Goal: Task Accomplishment & Management: Manage account settings

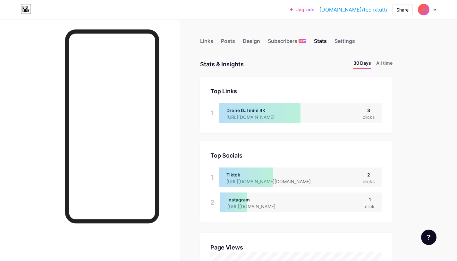
scroll to position [261, 457]
click at [247, 45] on div "Design" at bounding box center [251, 43] width 17 height 12
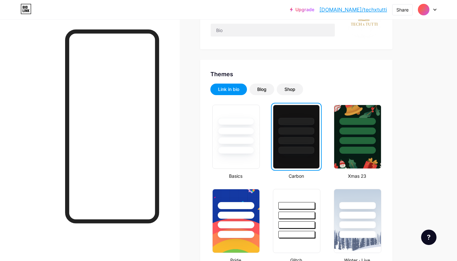
scroll to position [85, 0]
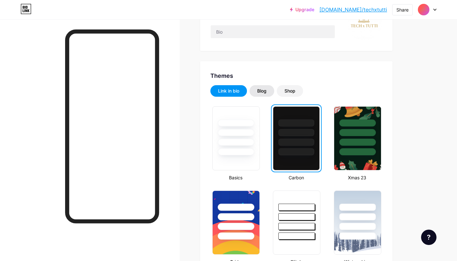
click at [266, 92] on div "Blog" at bounding box center [261, 91] width 9 height 6
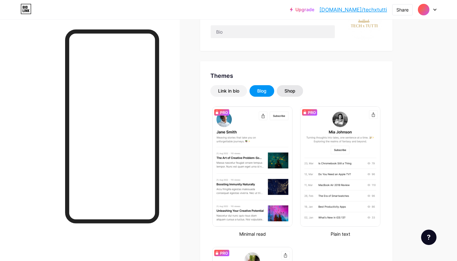
click at [278, 92] on div "Shop" at bounding box center [290, 91] width 26 height 12
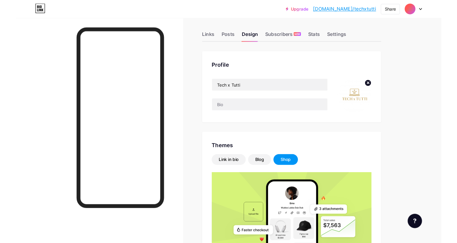
scroll to position [0, 0]
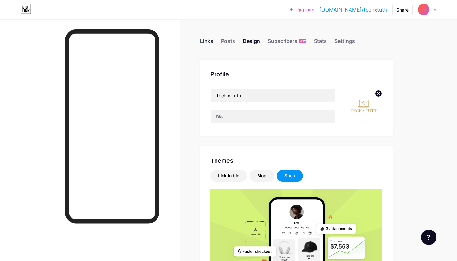
click at [206, 40] on div "Links" at bounding box center [206, 43] width 13 height 12
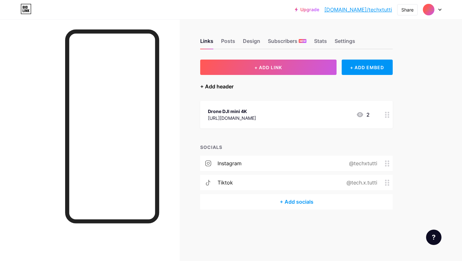
click at [201, 86] on div "+ Add header" at bounding box center [216, 87] width 33 height 8
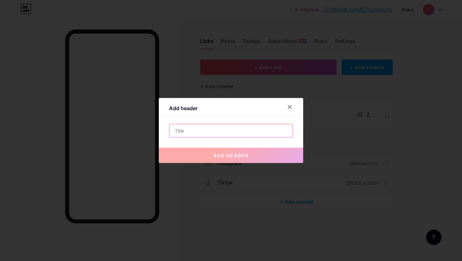
click at [200, 132] on input "text" at bounding box center [230, 130] width 123 height 13
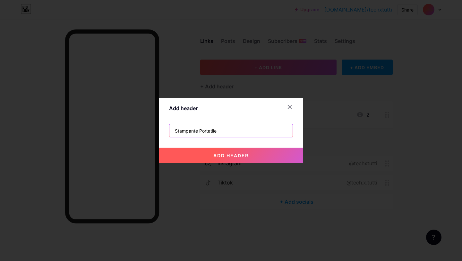
click at [199, 130] on input "Stampante Portatile" at bounding box center [230, 130] width 123 height 13
type input "Stampante portatile"
click at [231, 155] on span "add header" at bounding box center [230, 155] width 35 height 5
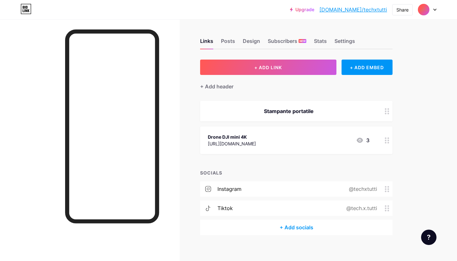
click at [348, 116] on div "Stampante portatile" at bounding box center [296, 111] width 192 height 21
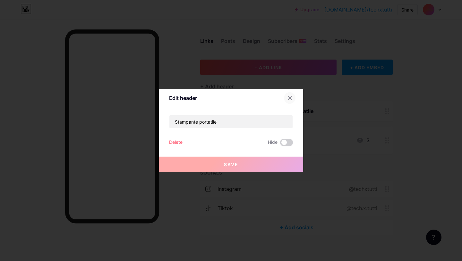
click at [287, 101] on div at bounding box center [290, 98] width 12 height 12
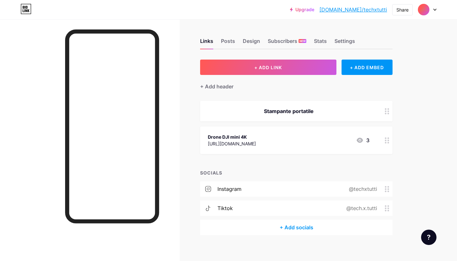
click at [387, 115] on div at bounding box center [387, 111] width 11 height 21
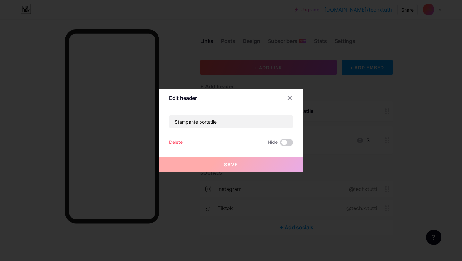
click at [176, 143] on div "Delete" at bounding box center [175, 143] width 13 height 8
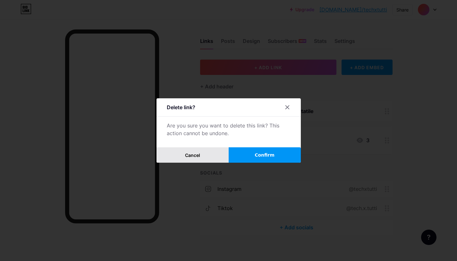
click at [210, 157] on button "Cancel" at bounding box center [193, 155] width 72 height 15
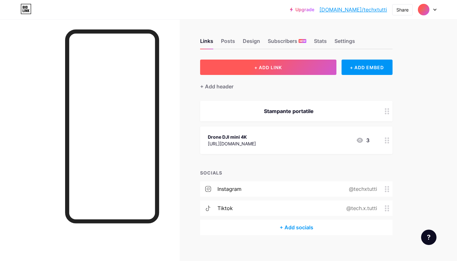
click at [266, 68] on span "+ ADD LINK" at bounding box center [268, 67] width 28 height 5
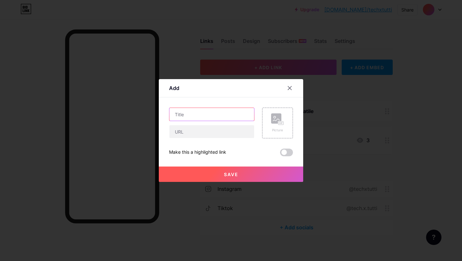
click at [206, 113] on input "text" at bounding box center [211, 114] width 85 height 13
type input "Stampante portatile"
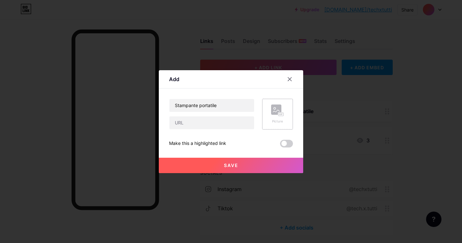
click at [278, 117] on div "Picture" at bounding box center [277, 114] width 13 height 19
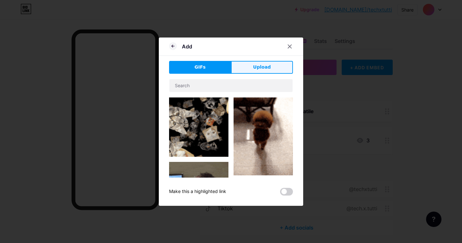
click at [248, 71] on button "Upload" at bounding box center [262, 67] width 62 height 13
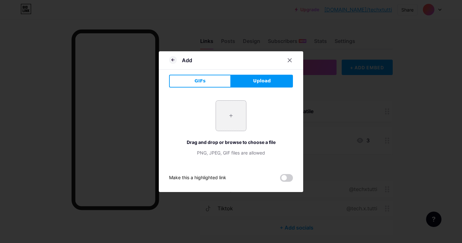
click at [225, 114] on input "file" at bounding box center [231, 116] width 30 height 30
type input "C:\fakepath\stampante portatile.webp"
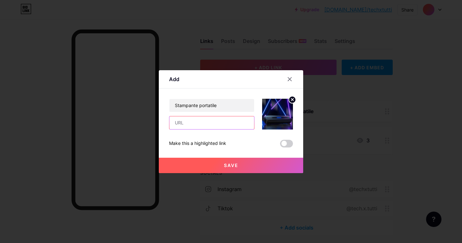
click at [214, 123] on input "text" at bounding box center [211, 122] width 85 height 13
paste input "[URL][DOMAIN_NAME]"
type input "[URL][DOMAIN_NAME]"
click at [284, 143] on span at bounding box center [286, 144] width 13 height 8
click at [280, 145] on input "checkbox" at bounding box center [280, 145] width 0 height 0
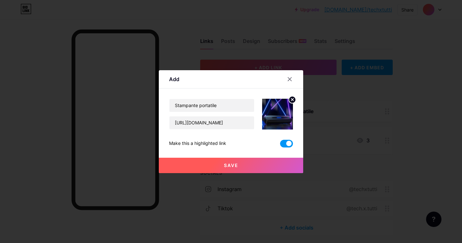
click at [284, 143] on span at bounding box center [286, 144] width 13 height 8
click at [280, 145] on input "checkbox" at bounding box center [280, 145] width 0 height 0
click at [242, 168] on button "Save" at bounding box center [231, 165] width 144 height 15
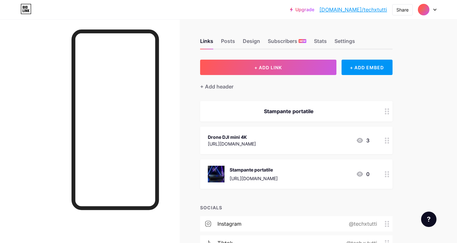
click at [388, 176] on circle at bounding box center [388, 177] width 2 height 2
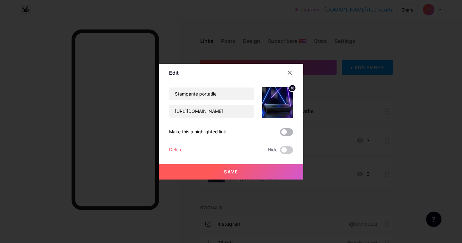
click at [285, 132] on span at bounding box center [286, 132] width 13 height 8
click at [280, 134] on input "checkbox" at bounding box center [280, 134] width 0 height 0
click at [244, 169] on button "Save" at bounding box center [231, 171] width 144 height 15
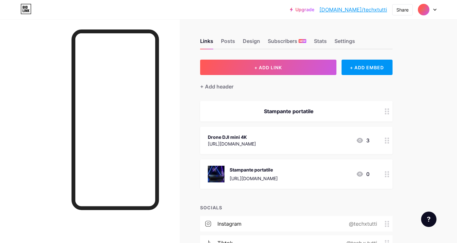
click at [386, 138] on circle at bounding box center [386, 139] width 2 height 2
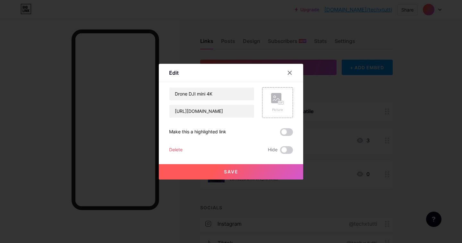
click at [284, 132] on span at bounding box center [286, 132] width 13 height 8
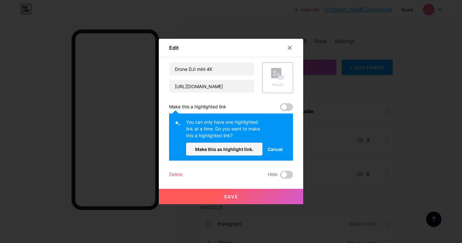
click at [270, 148] on span "Cancel" at bounding box center [275, 149] width 15 height 7
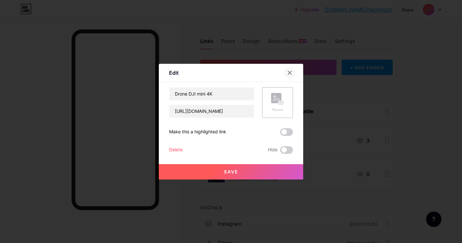
click at [287, 72] on icon at bounding box center [289, 72] width 5 height 5
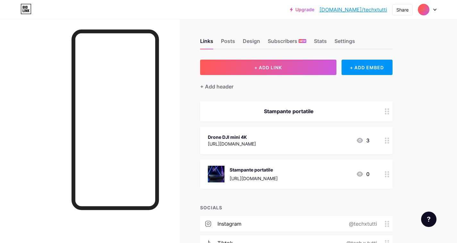
click at [385, 179] on div at bounding box center [387, 174] width 11 height 30
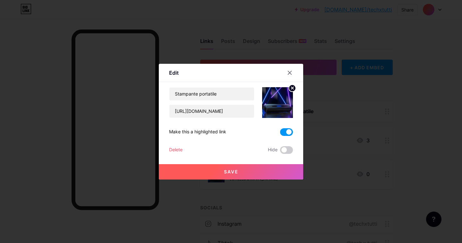
click at [286, 132] on span at bounding box center [286, 132] width 13 height 8
click at [280, 134] on input "checkbox" at bounding box center [280, 134] width 0 height 0
click at [245, 173] on button "Save" at bounding box center [231, 171] width 144 height 15
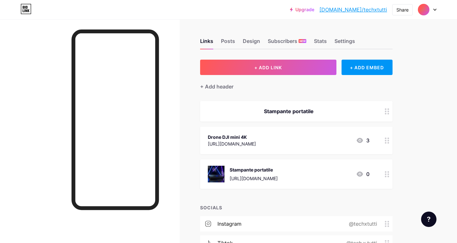
click at [387, 143] on icon at bounding box center [387, 141] width 4 height 6
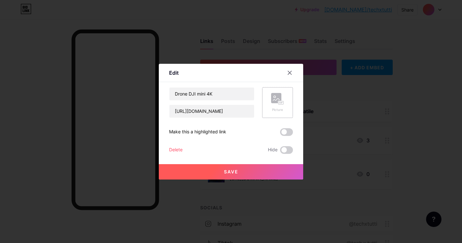
click at [275, 100] on rect at bounding box center [276, 98] width 10 height 10
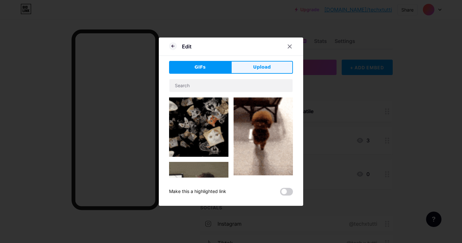
click at [259, 65] on span "Upload" at bounding box center [262, 67] width 18 height 7
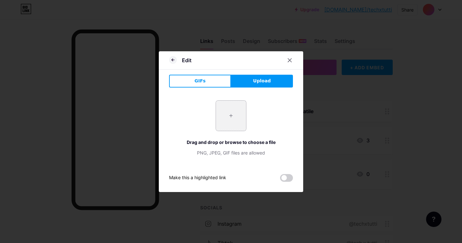
click at [234, 120] on input "file" at bounding box center [231, 116] width 30 height 30
click at [236, 110] on input "file" at bounding box center [231, 116] width 30 height 30
type input "C:\fakepath\edf8fc0c96c48495d1dfaa0c37442f8f@ultra.jpeg"
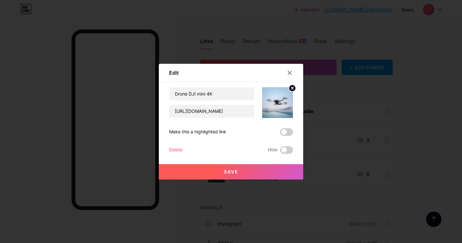
click at [263, 173] on button "Save" at bounding box center [231, 171] width 144 height 15
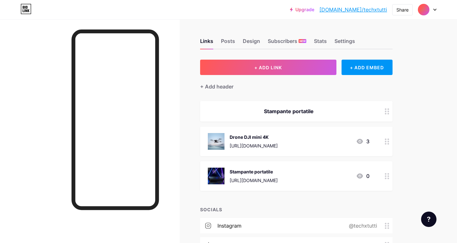
click at [389, 112] on div at bounding box center [387, 111] width 11 height 21
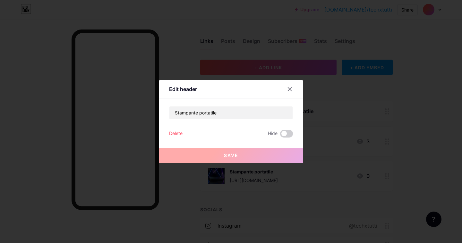
click at [173, 132] on div "Delete" at bounding box center [175, 134] width 13 height 8
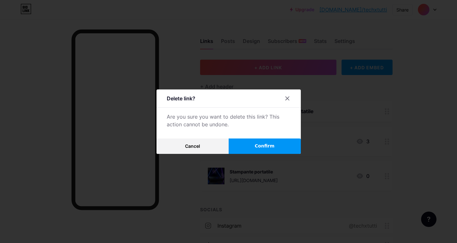
click at [258, 151] on button "Confirm" at bounding box center [265, 146] width 72 height 15
